Goal: Contribute content: Contribute content

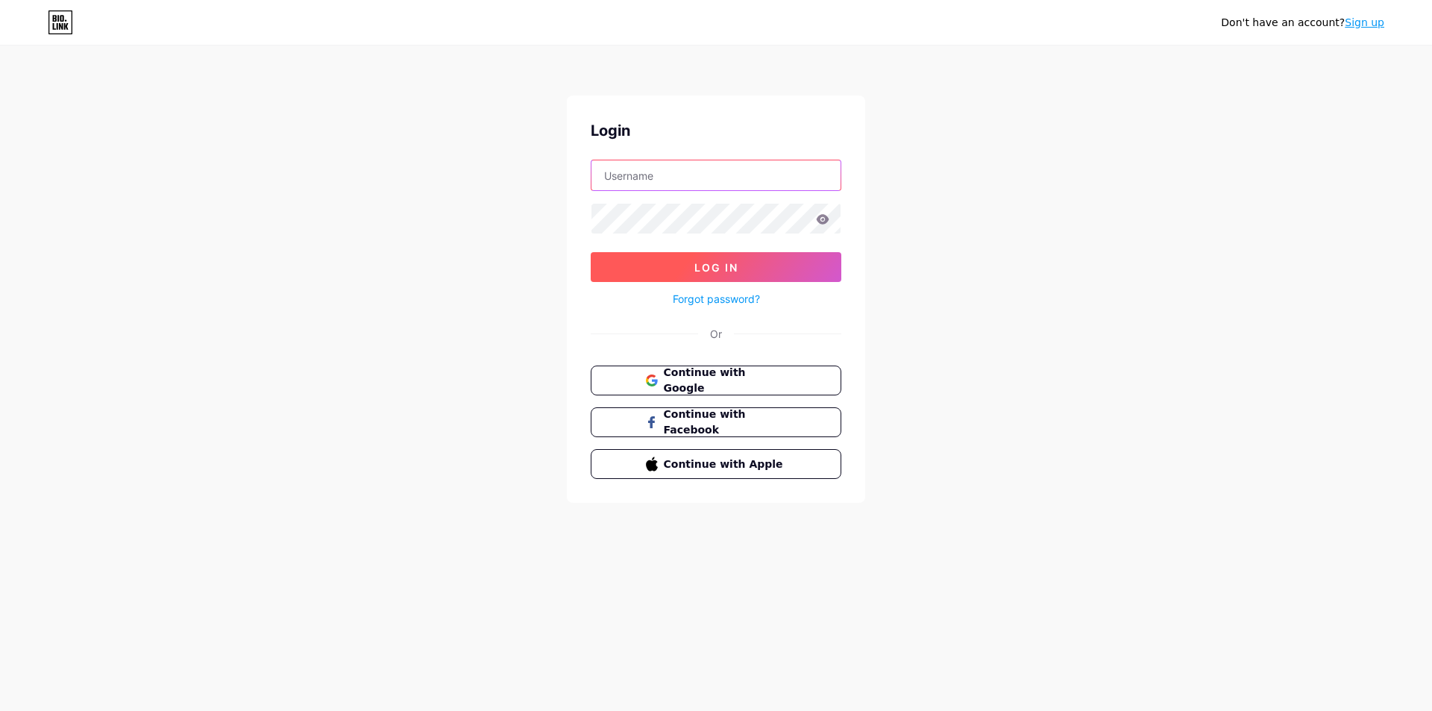
type input "[EMAIL_ADDRESS][DOMAIN_NAME]"
click at [722, 268] on span "Log In" at bounding box center [716, 267] width 44 height 13
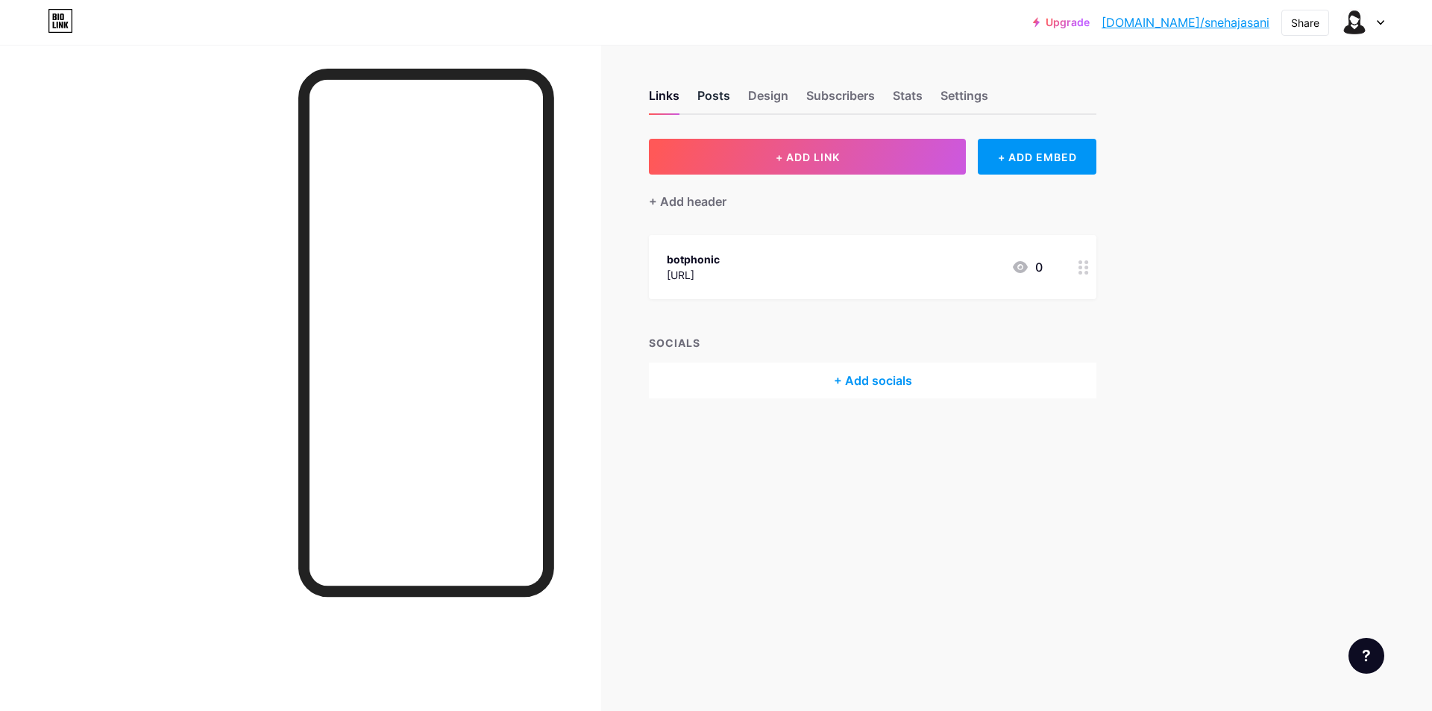
click at [711, 91] on div "Posts" at bounding box center [713, 99] width 33 height 27
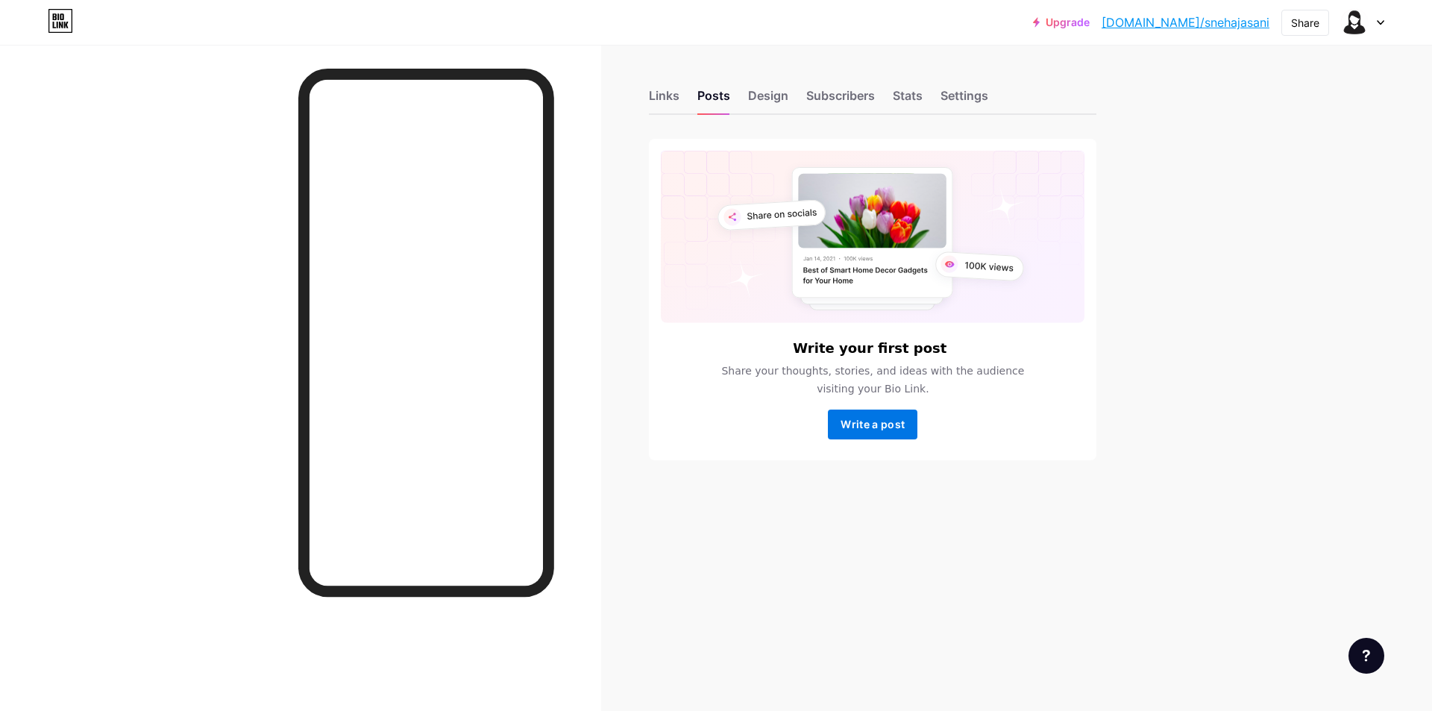
click at [857, 428] on span "Write a post" at bounding box center [872, 424] width 64 height 13
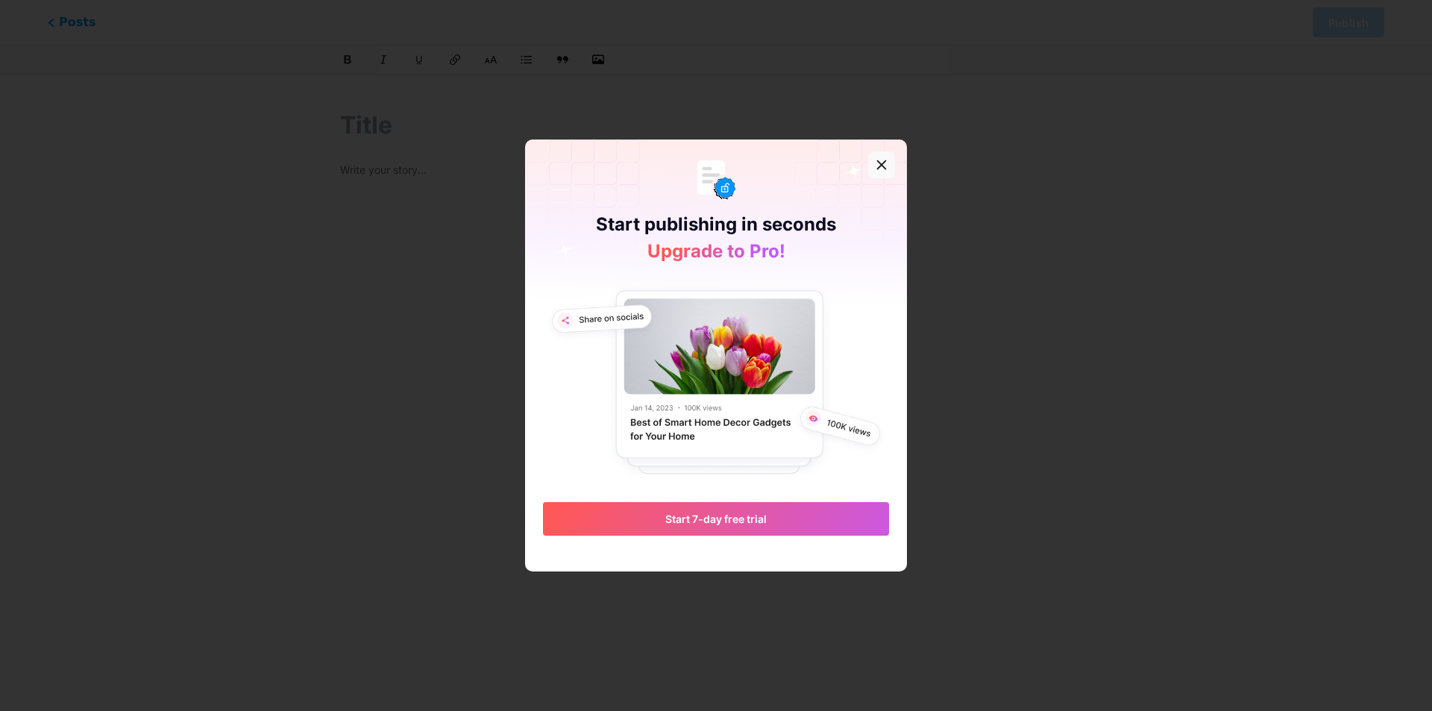
click at [887, 169] on icon at bounding box center [881, 165] width 12 height 12
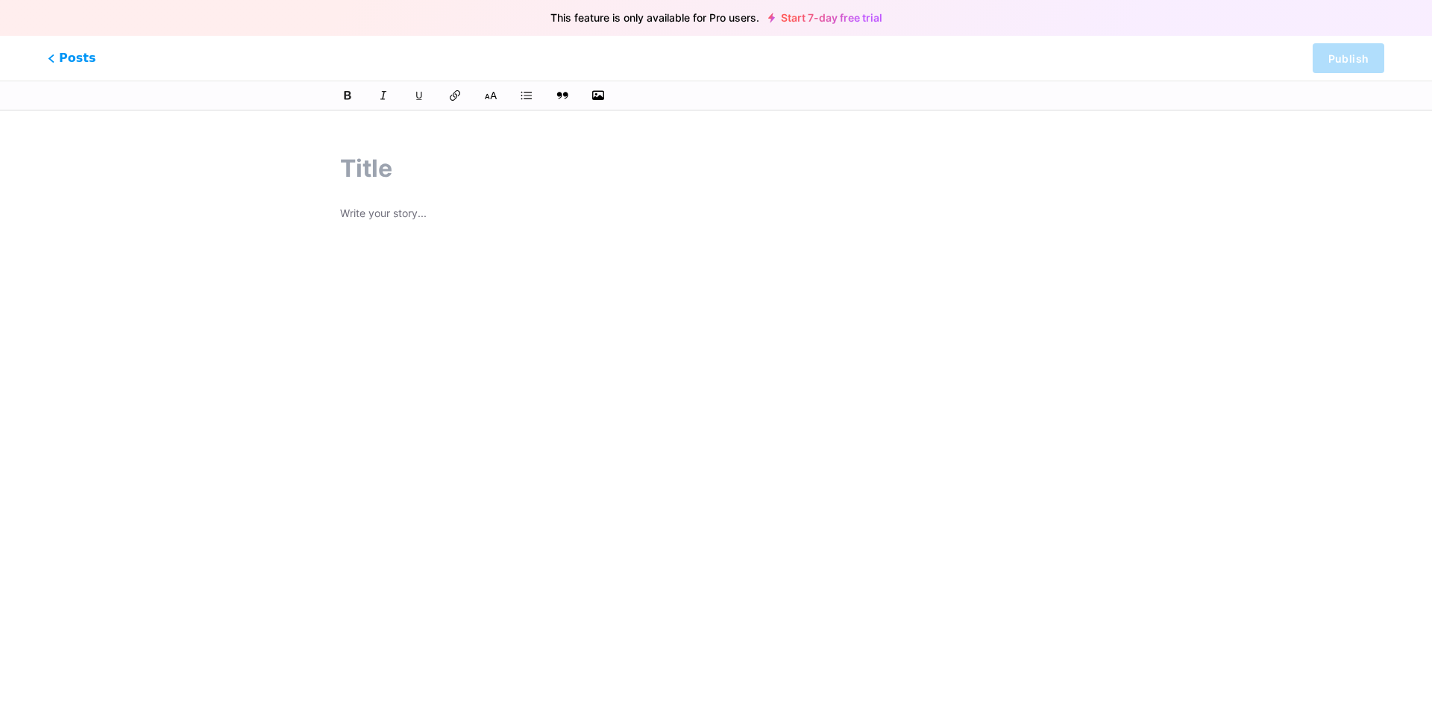
click at [948, 368] on div at bounding box center [716, 390] width 752 height 373
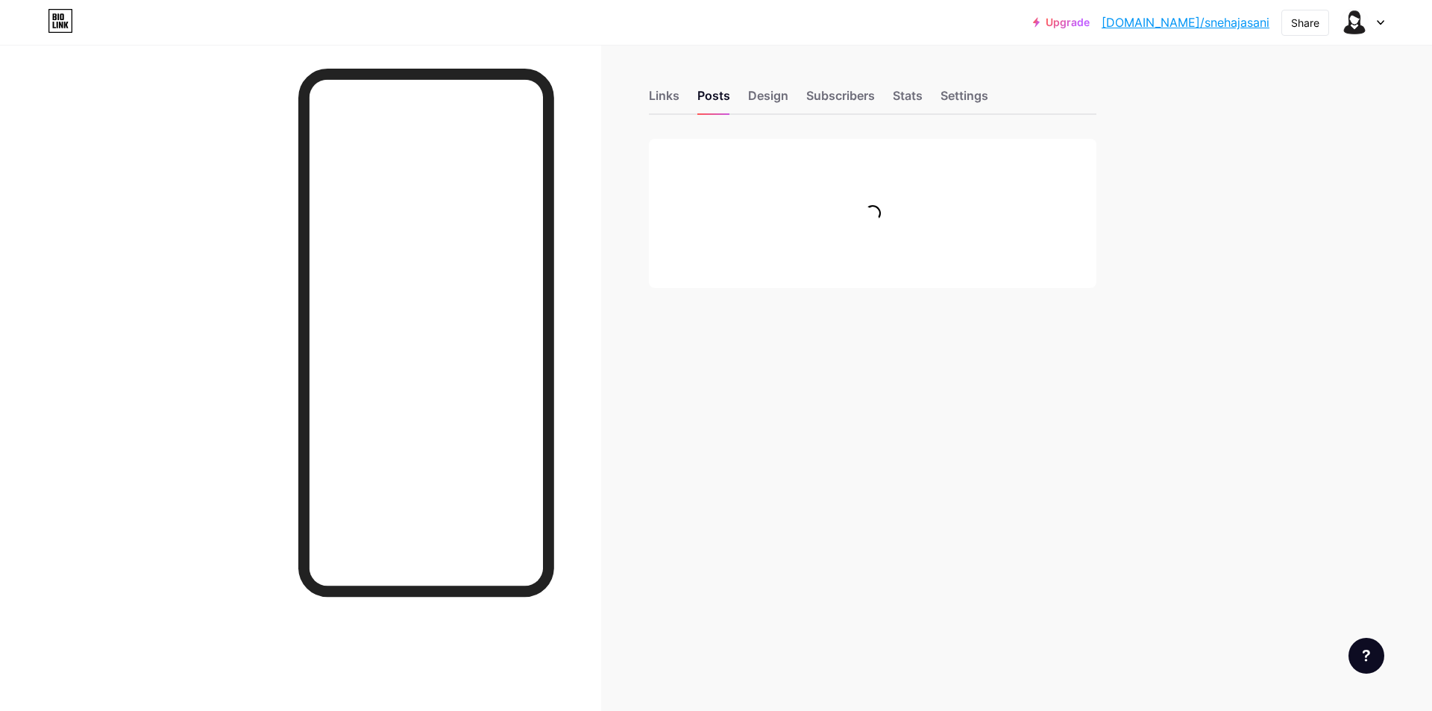
click at [136, 246] on div at bounding box center [300, 400] width 601 height 711
click at [60, 22] on icon at bounding box center [61, 25] width 4 height 7
click at [65, 28] on icon at bounding box center [60, 21] width 25 height 24
click at [66, 28] on icon at bounding box center [60, 21] width 25 height 24
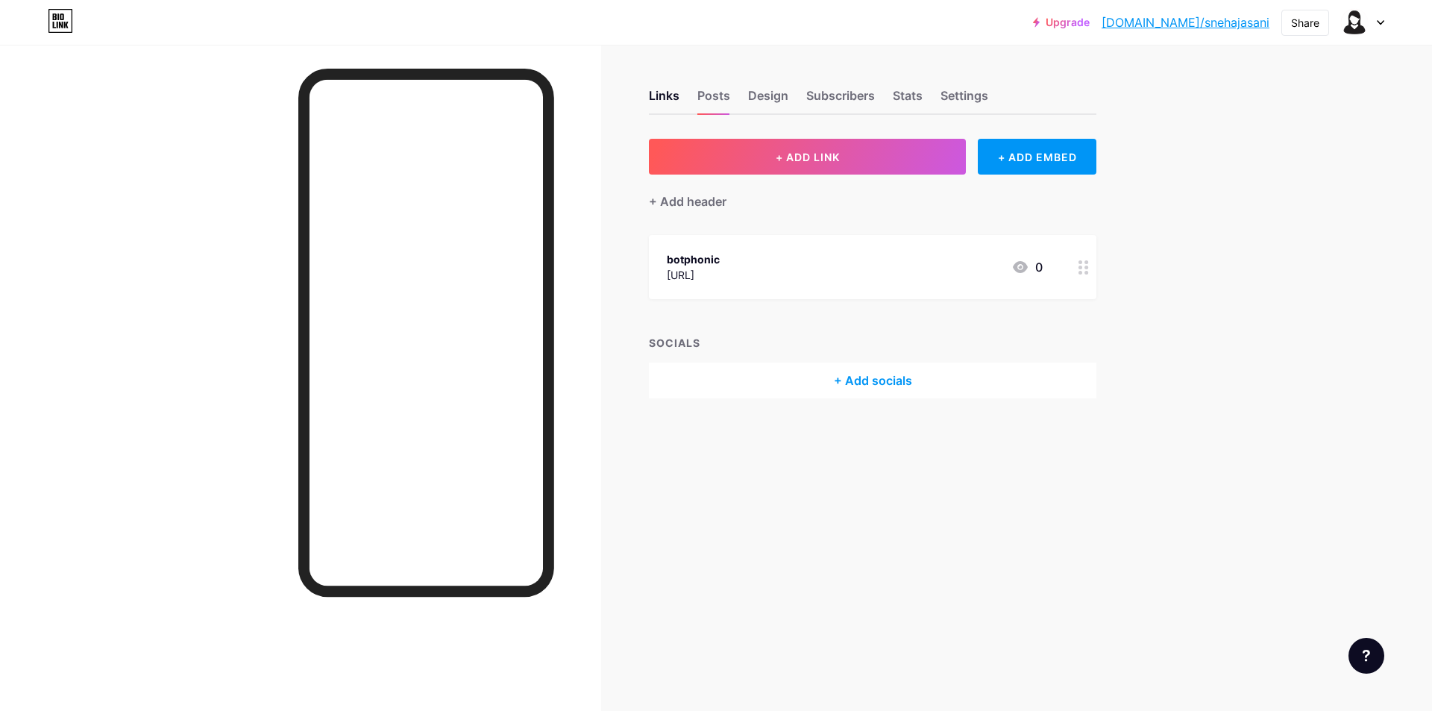
click at [66, 28] on icon at bounding box center [60, 21] width 25 height 24
click at [1239, 386] on div "Upgrade [DOMAIN_NAME]/snehaj... [DOMAIN_NAME]/snehajasani Share Switch accounts…" at bounding box center [716, 355] width 1432 height 711
